Goal: Transaction & Acquisition: Purchase product/service

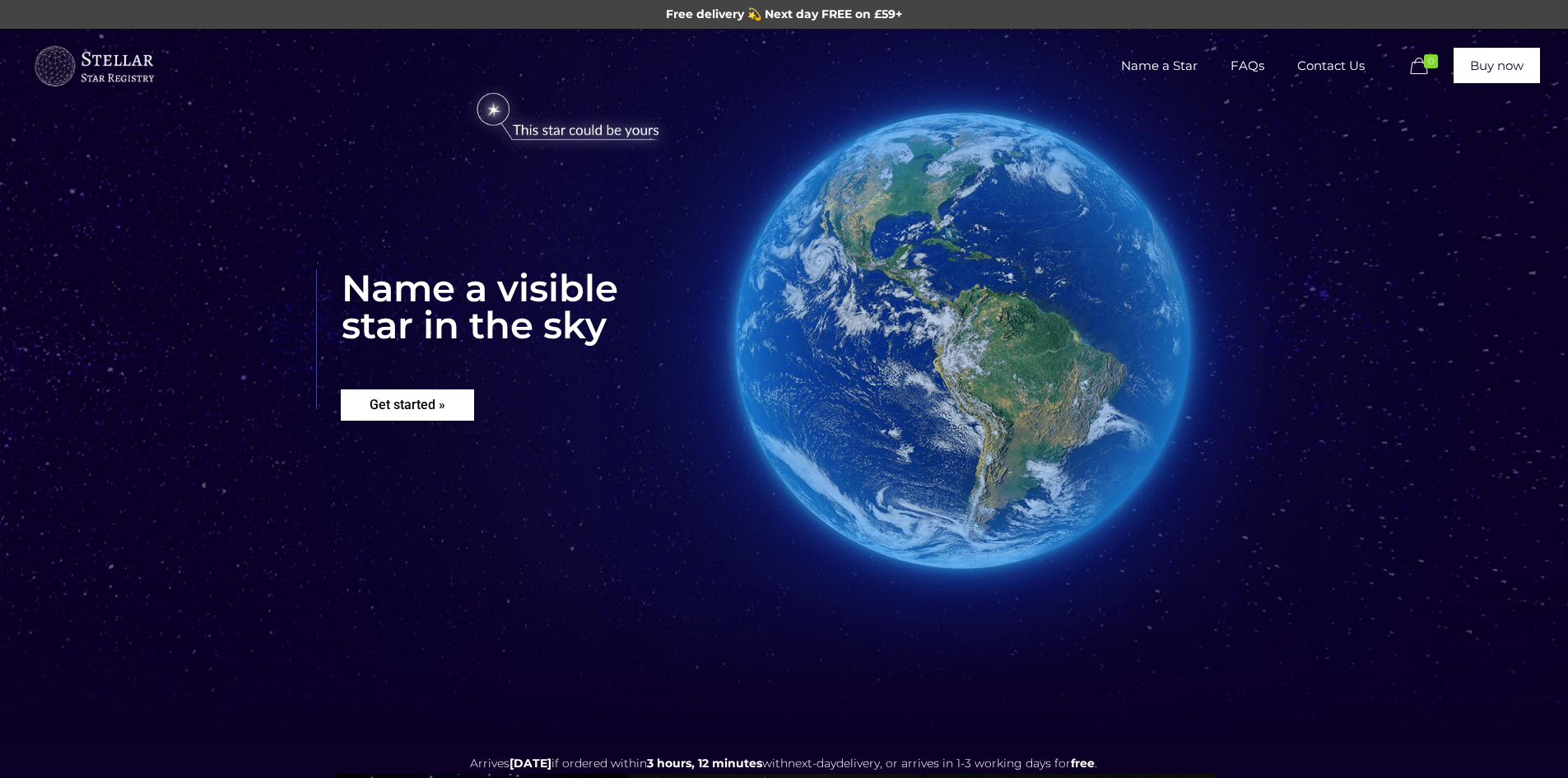
click at [417, 398] on rs-layer "Get started »" at bounding box center [407, 405] width 134 height 31
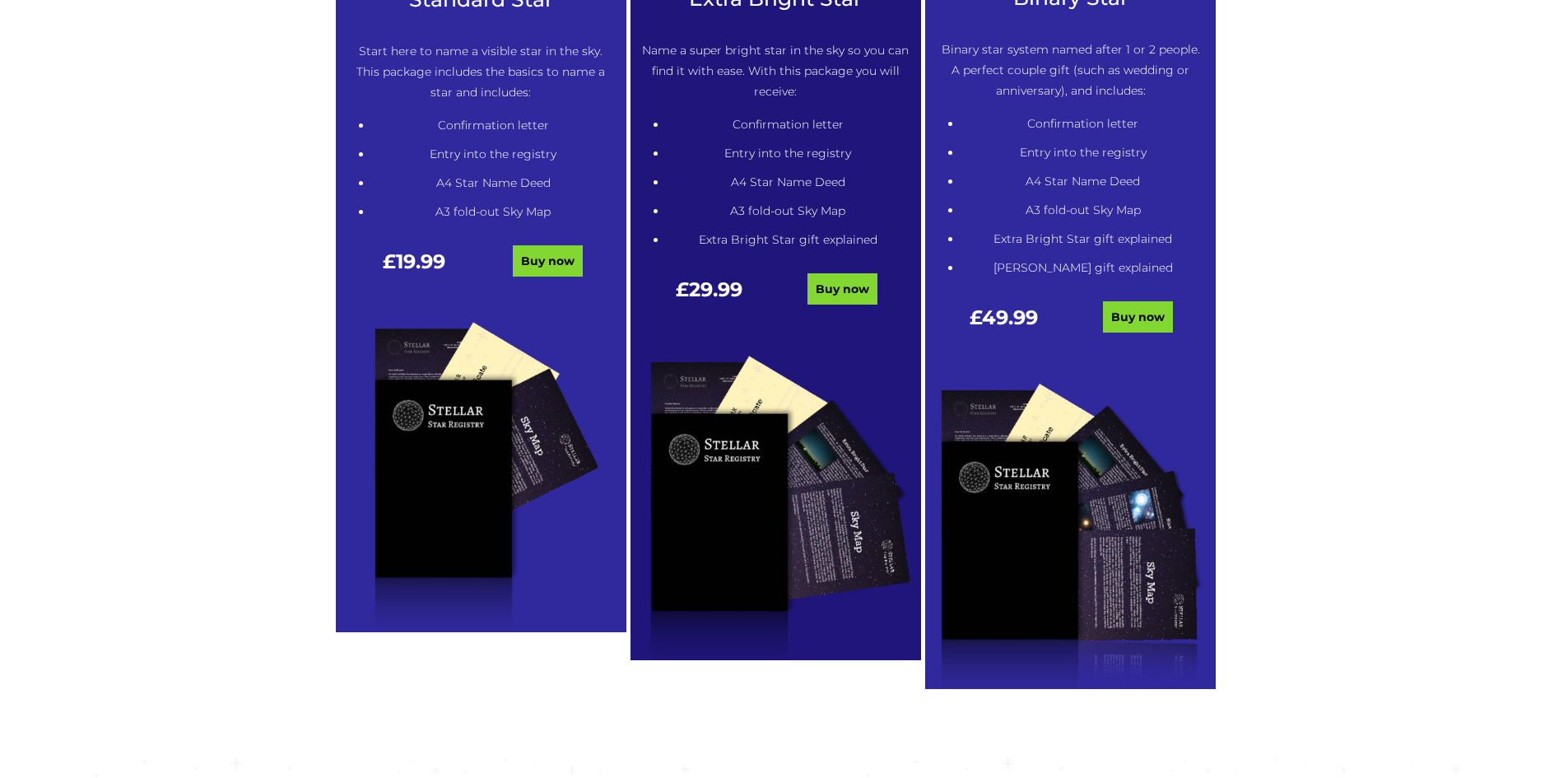
scroll to position [917, 0]
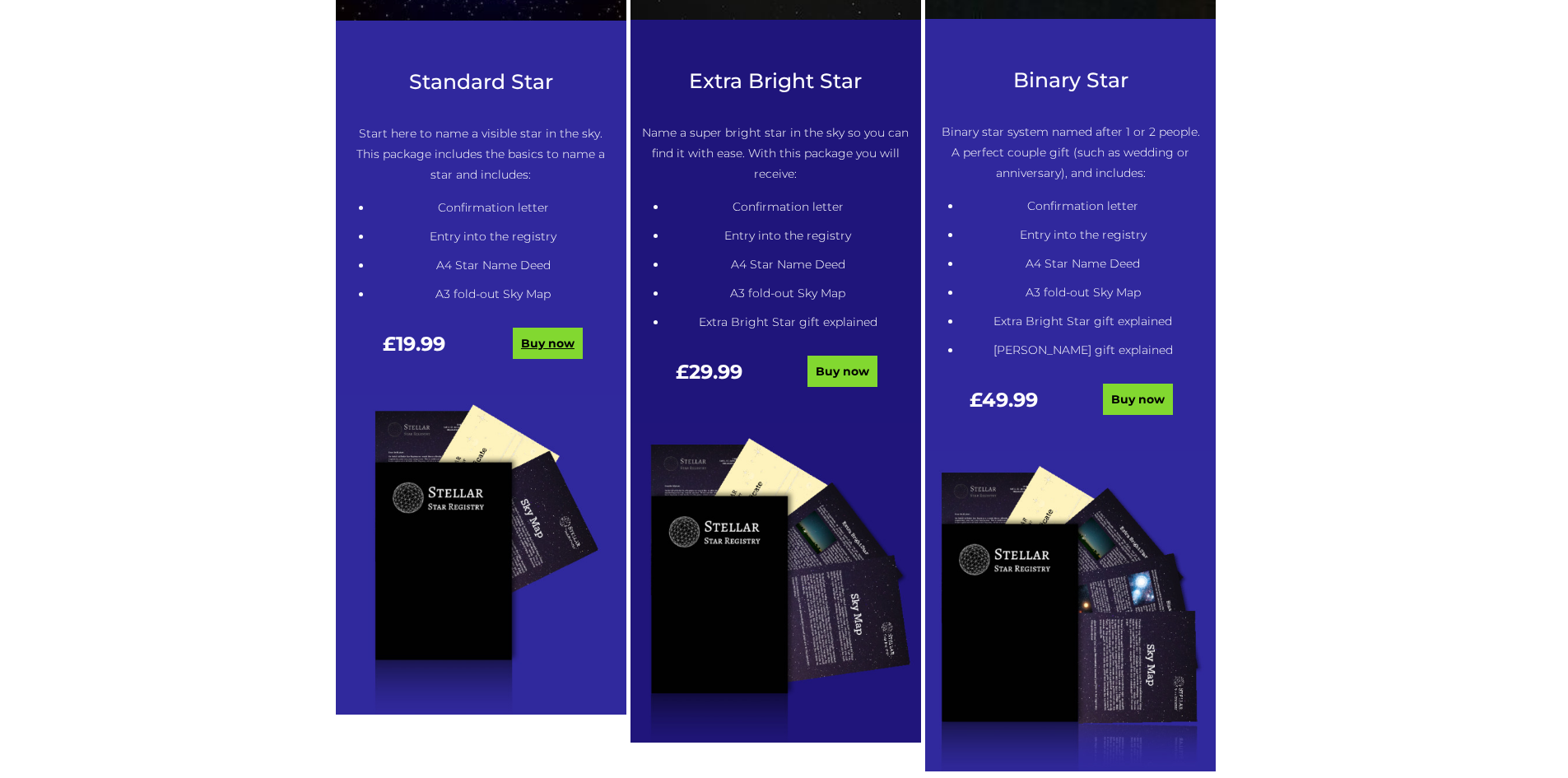
click at [566, 336] on link "Buy now" at bounding box center [548, 343] width 70 height 31
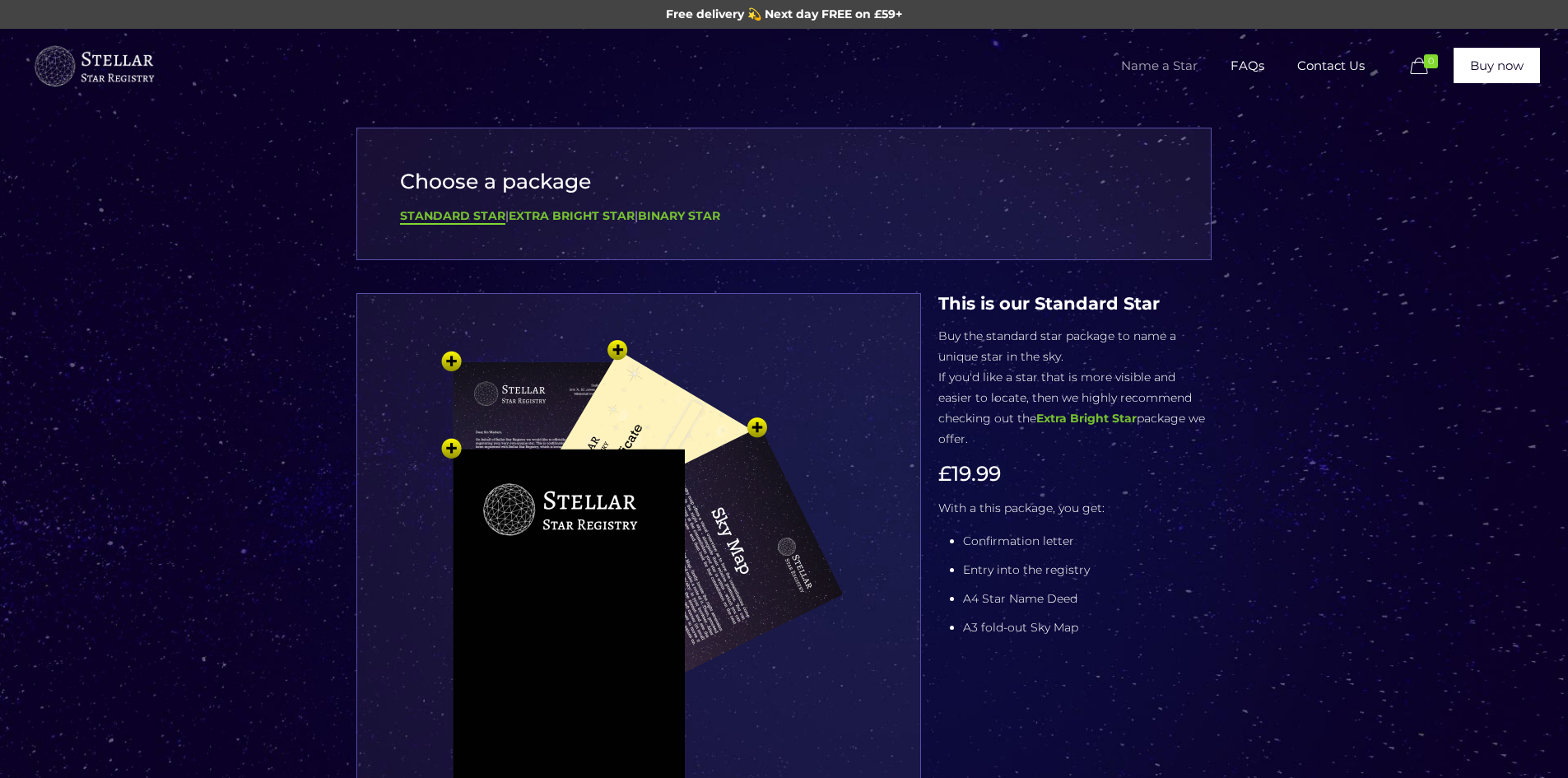
click at [451, 443] on img at bounding box center [638, 606] width 494 height 543
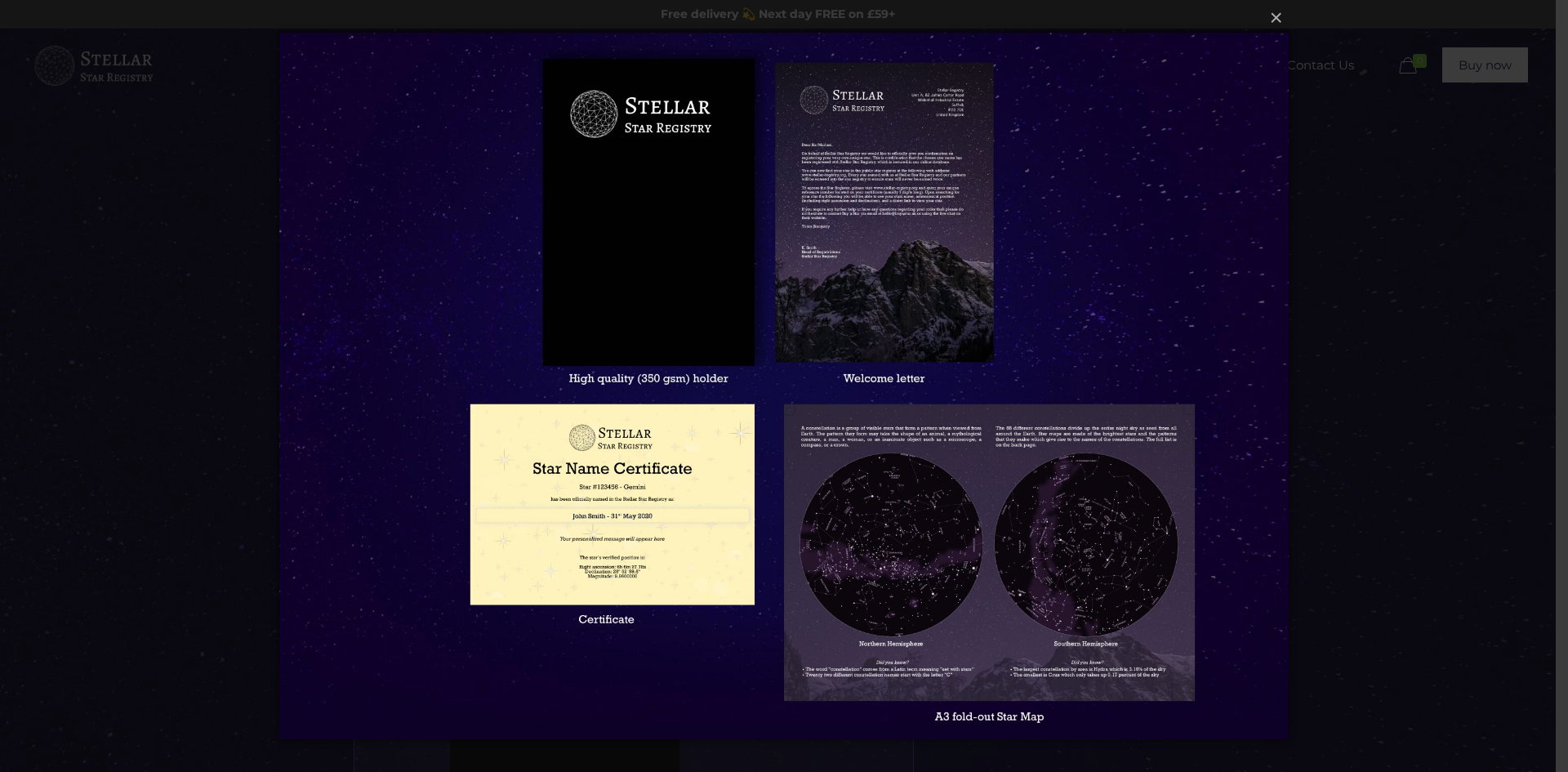
click at [633, 215] on img at bounding box center [784, 386] width 1010 height 772
click at [1279, 18] on button "×" at bounding box center [784, 17] width 1010 height 36
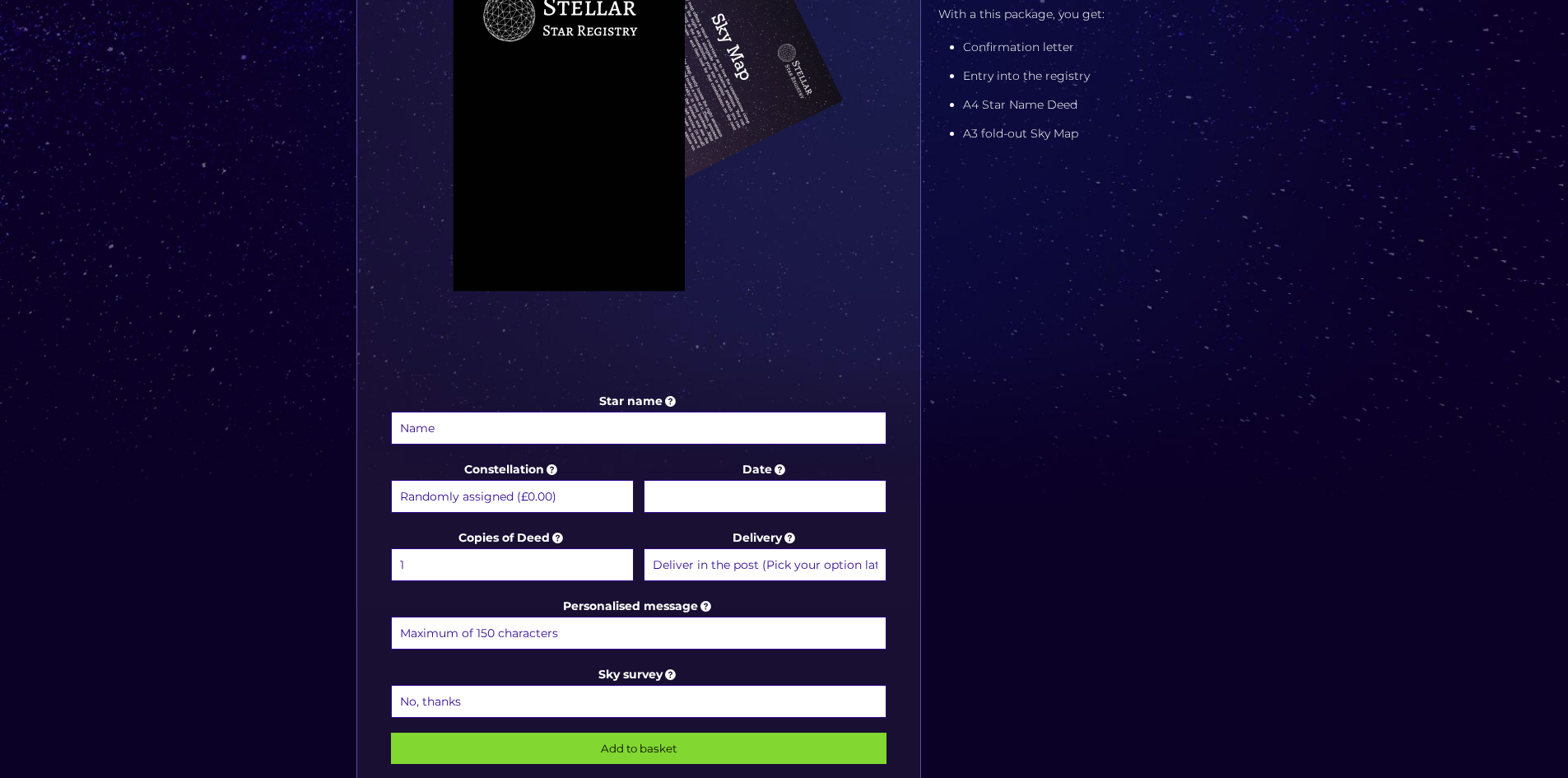
scroll to position [576, 0]
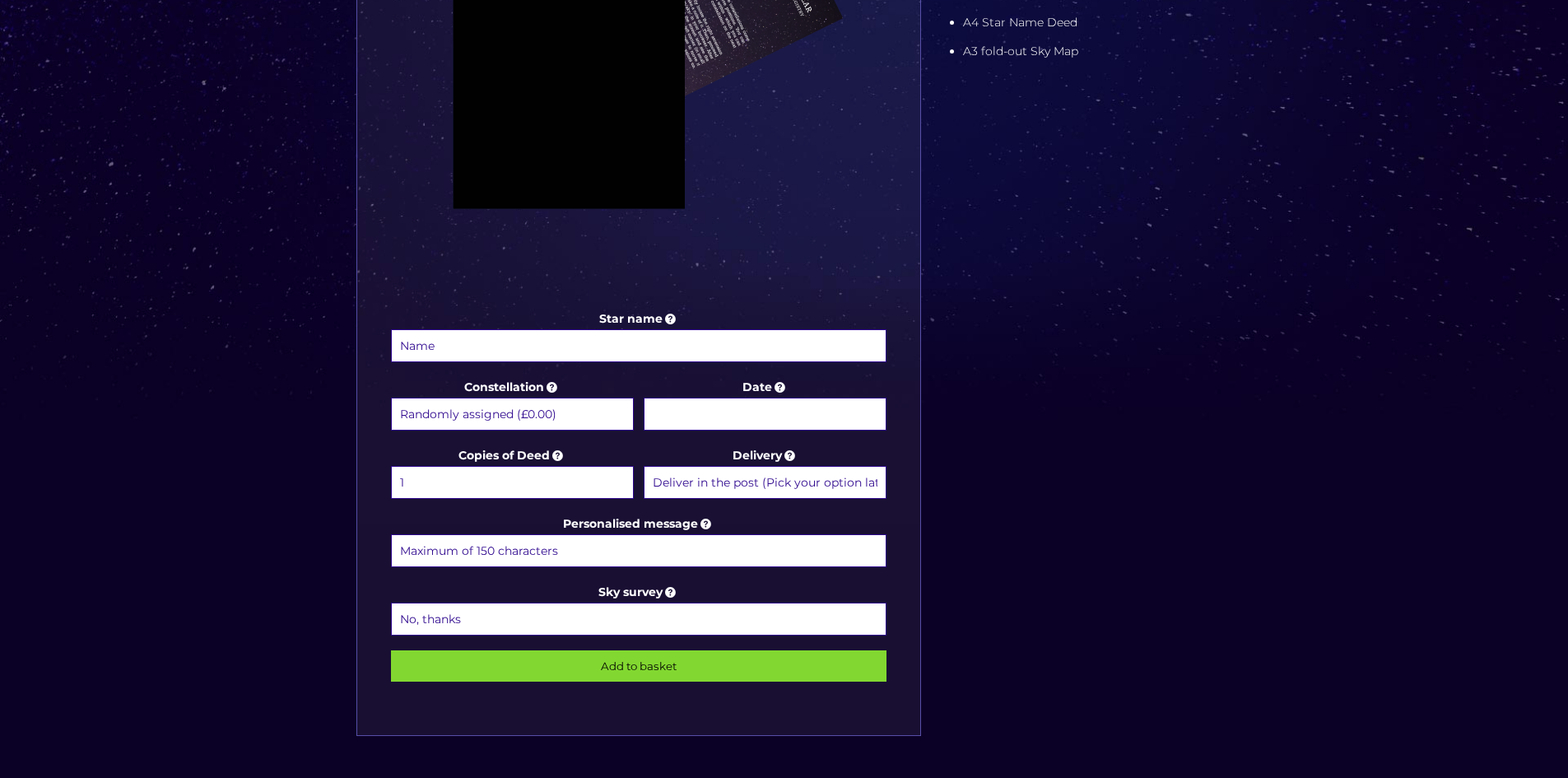
click at [536, 418] on select "Randomly assigned (£0.00) Aquarius - 20 Jan - 18 Feb (+£9.99) Aries - 21 Mar - …" at bounding box center [512, 414] width 243 height 33
select select "Corona Borealis - For the true romantic (+£9.99)"
click at [391, 398] on select "Randomly assigned (£0.00) Aquarius - 20 Jan - 18 Feb (+£9.99) Aries - 21 Mar - …" at bounding box center [512, 414] width 243 height 33
click at [757, 484] on select "Deliver in the post (Pick your option later) Deliver in the post and by Email (…" at bounding box center [764, 483] width 243 height 33
click at [557, 625] on select "No, thanks 1 (+£6.99) 2 (+£11.99) 3 (+£16.99) 4 (+£21.99) 5 (+£26.99) 6 (+£31.9…" at bounding box center [638, 619] width 496 height 33
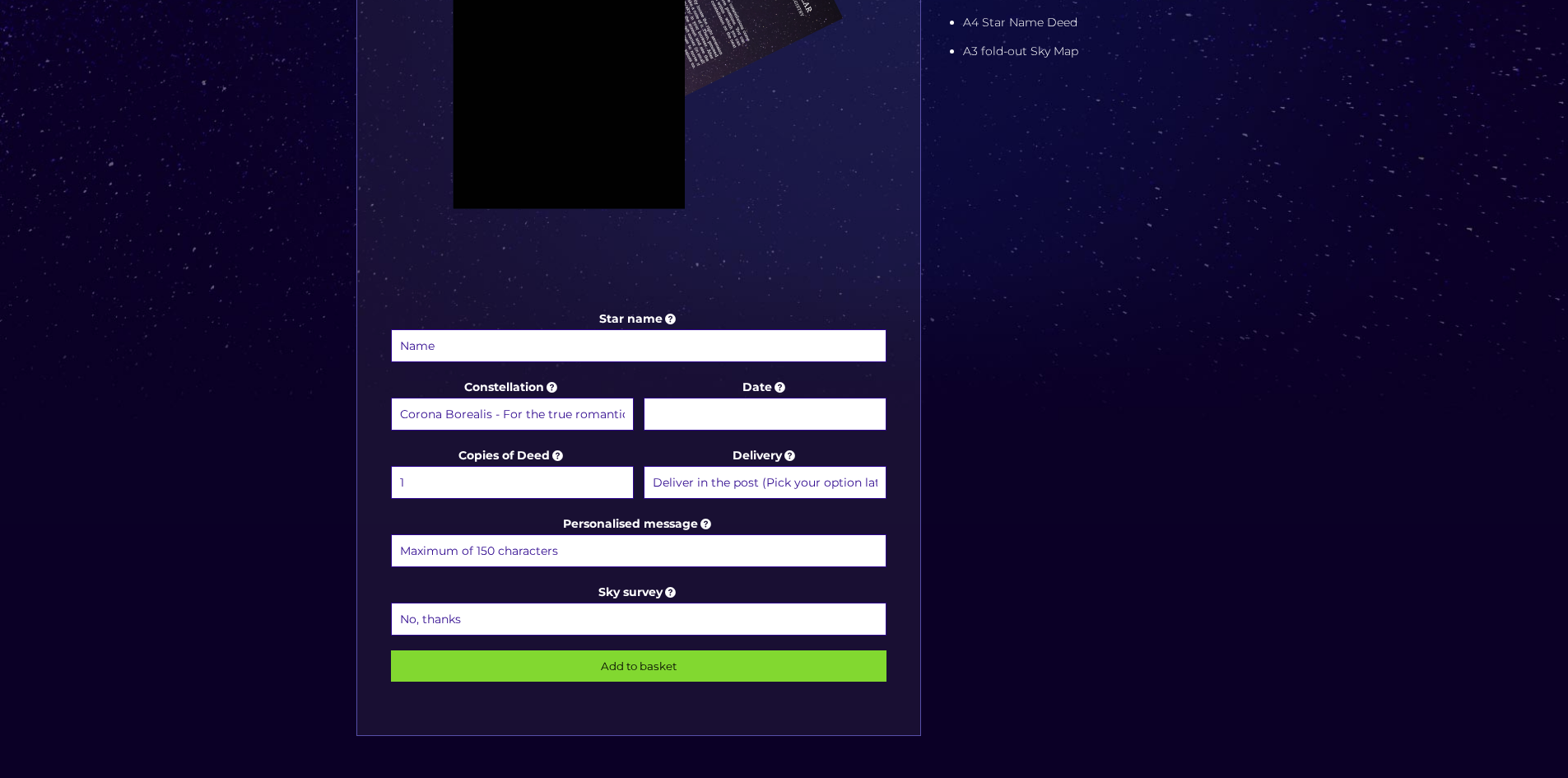
click at [779, 226] on img at bounding box center [638, 30] width 494 height 543
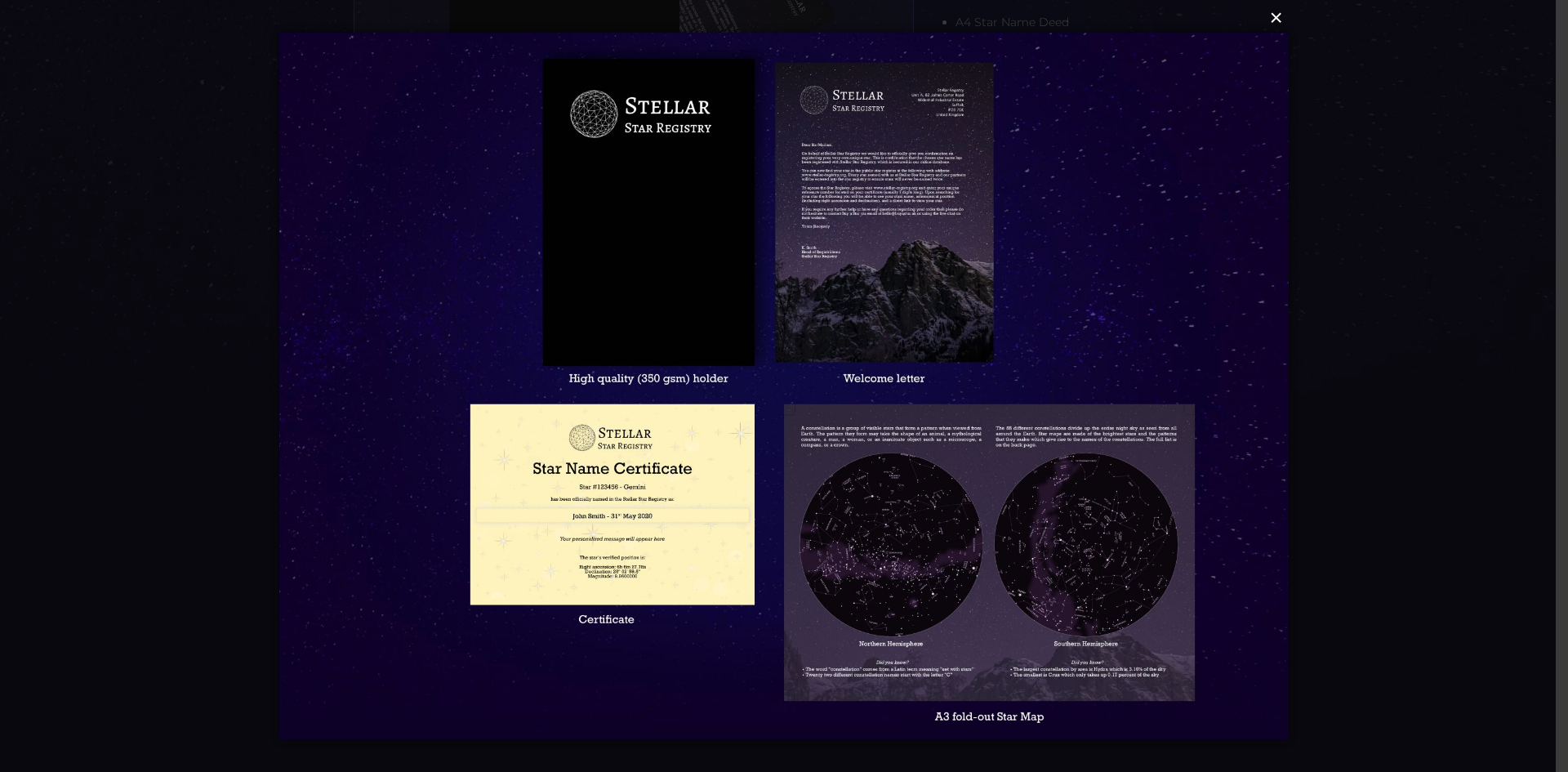
click at [1278, 19] on button "×" at bounding box center [784, 17] width 1010 height 36
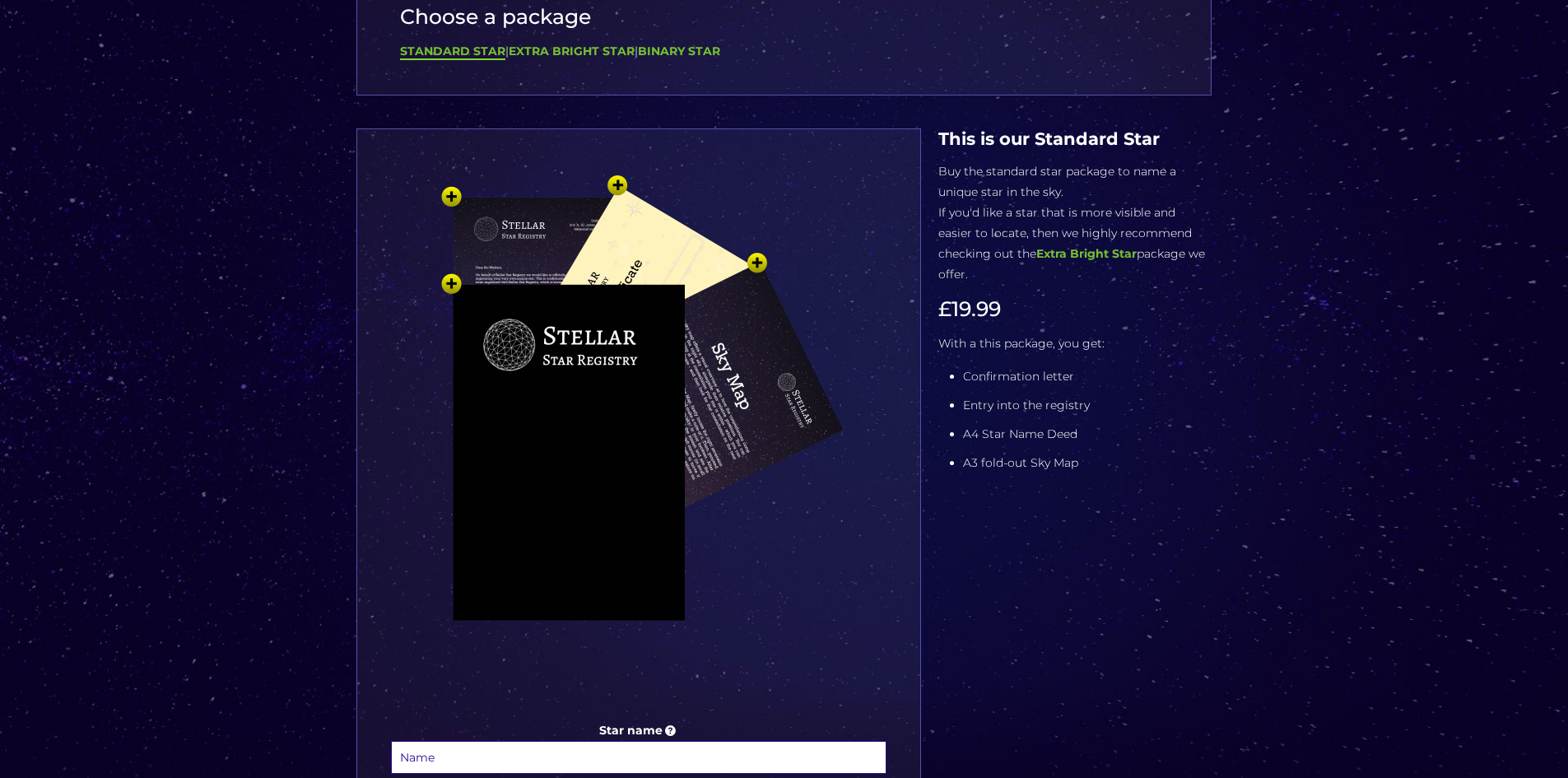
scroll to position [0, 0]
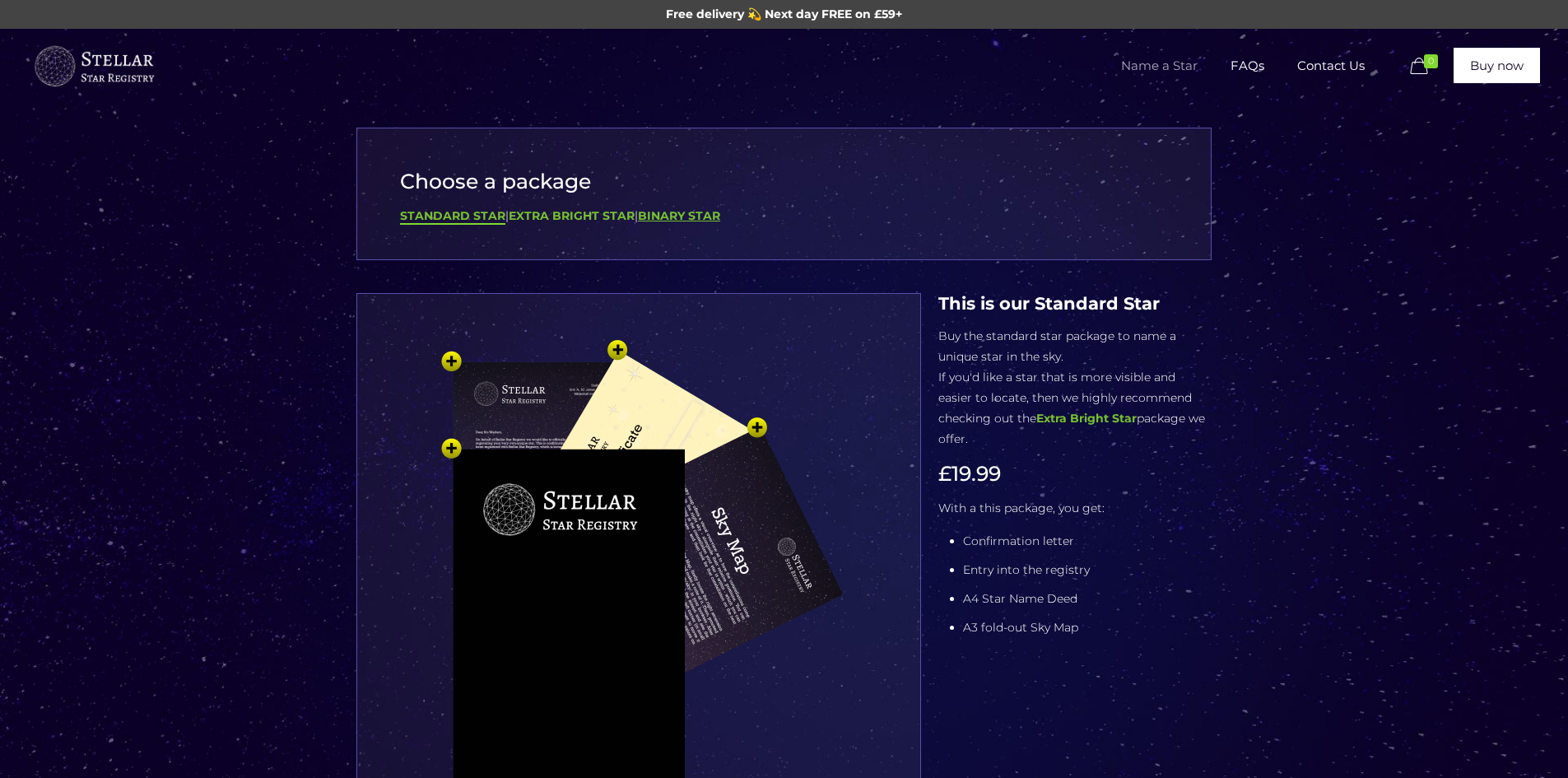
click at [673, 212] on b "Binary Star" at bounding box center [678, 215] width 82 height 15
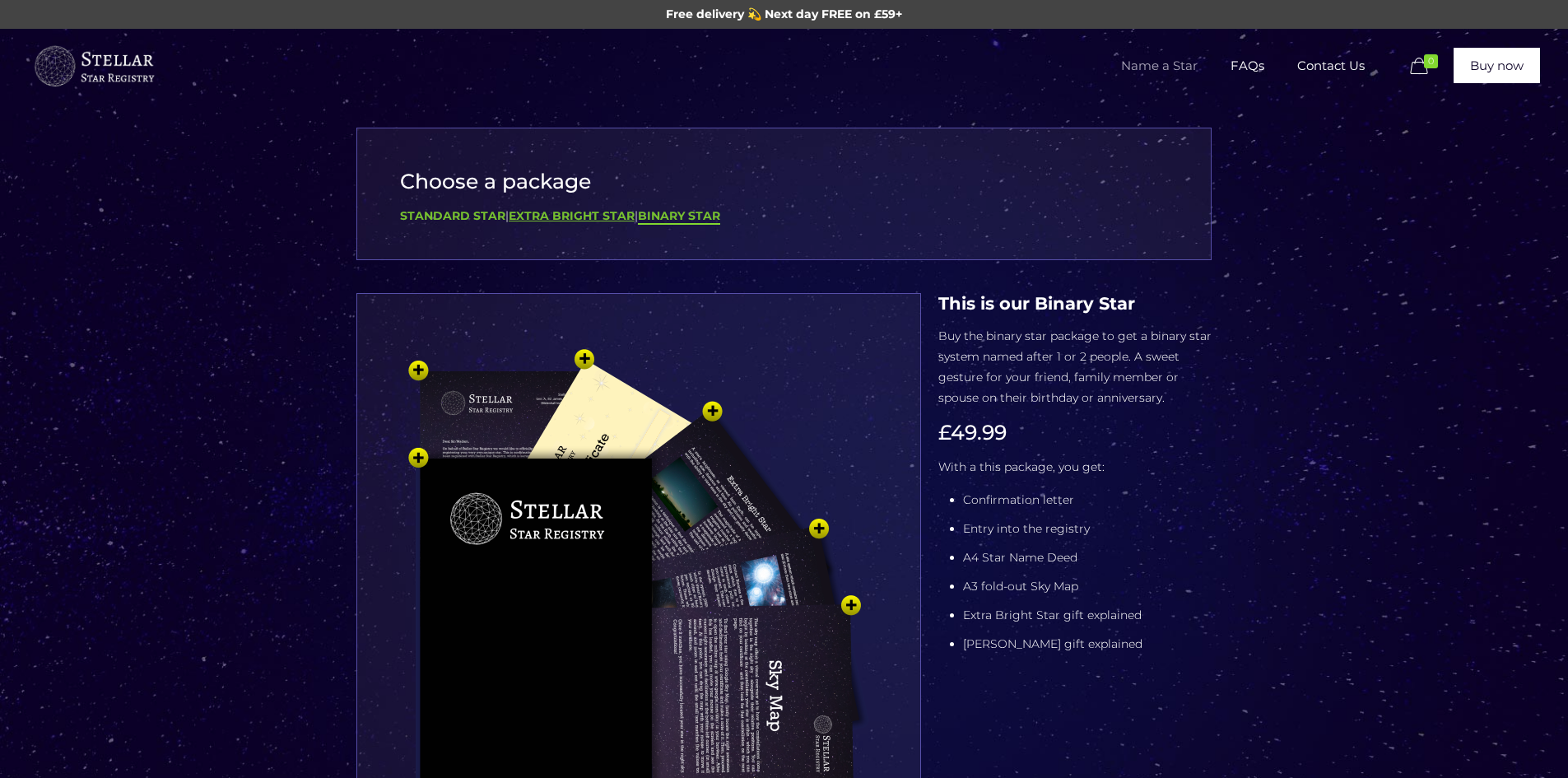
click at [589, 218] on b "Extra Bright Star" at bounding box center [571, 215] width 126 height 15
